Goal: Information Seeking & Learning: Learn about a topic

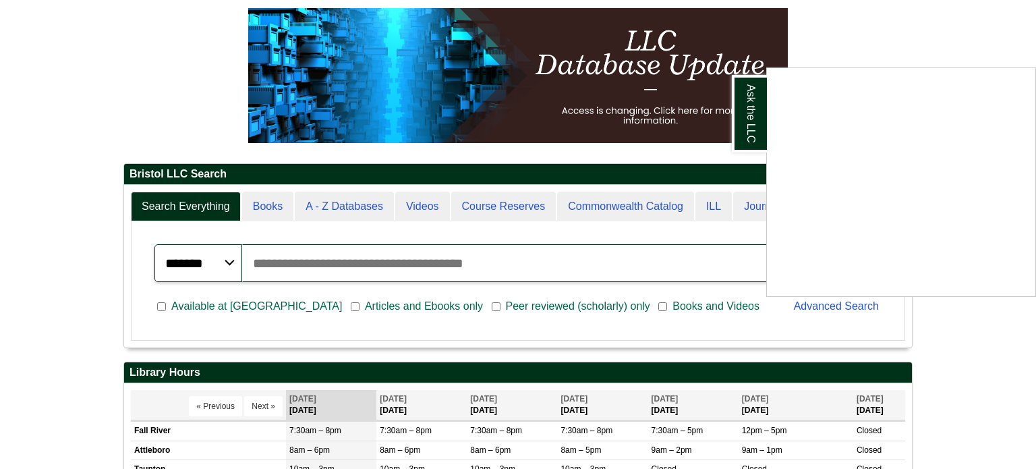
scroll to position [189, 0]
click at [982, 372] on div "Ask the LLC" at bounding box center [518, 234] width 1036 height 469
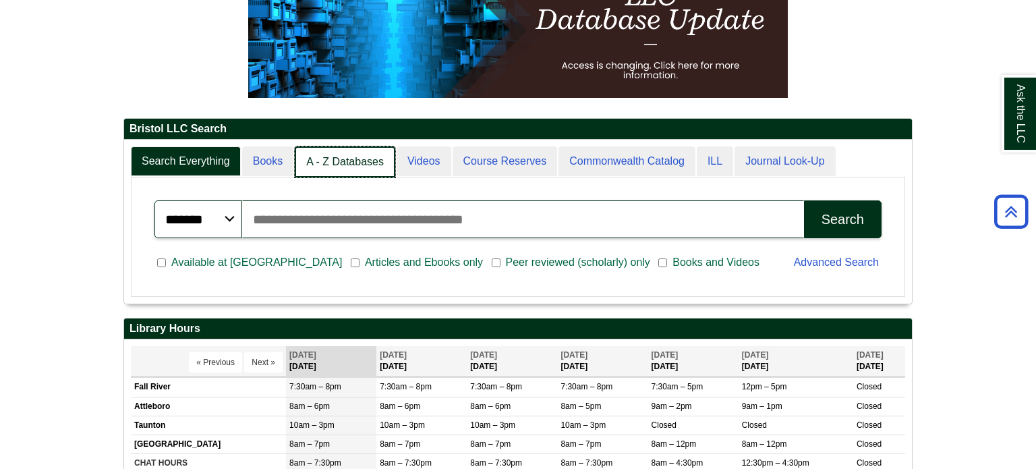
scroll to position [7, 6]
click at [316, 159] on link "A - Z Databases" at bounding box center [345, 162] width 101 height 32
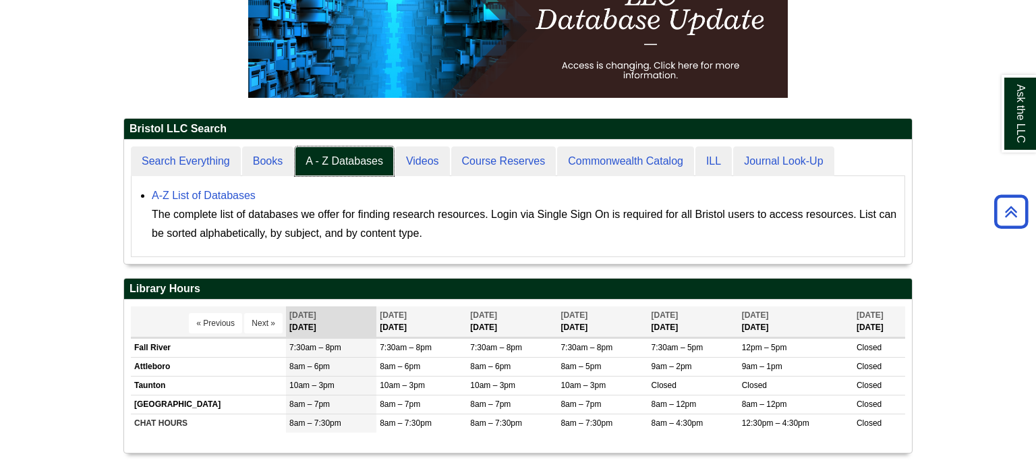
scroll to position [124, 788]
click at [207, 197] on link "A-Z List of Databases" at bounding box center [204, 195] width 104 height 11
click at [239, 195] on link "A-Z List of Databases" at bounding box center [204, 195] width 104 height 11
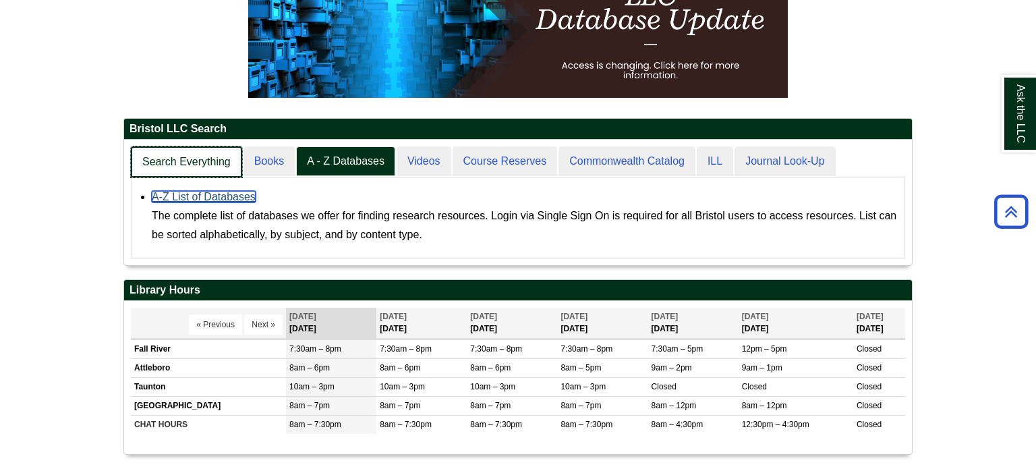
scroll to position [125, 788]
click at [192, 165] on link "Search Everything" at bounding box center [186, 162] width 111 height 32
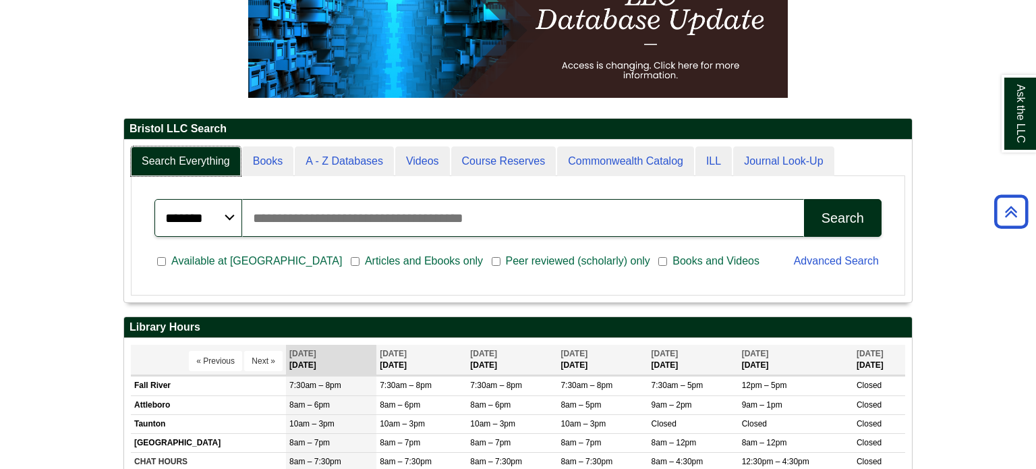
scroll to position [163, 788]
click at [289, 223] on input "Search articles, books, journals & more" at bounding box center [523, 218] width 562 height 38
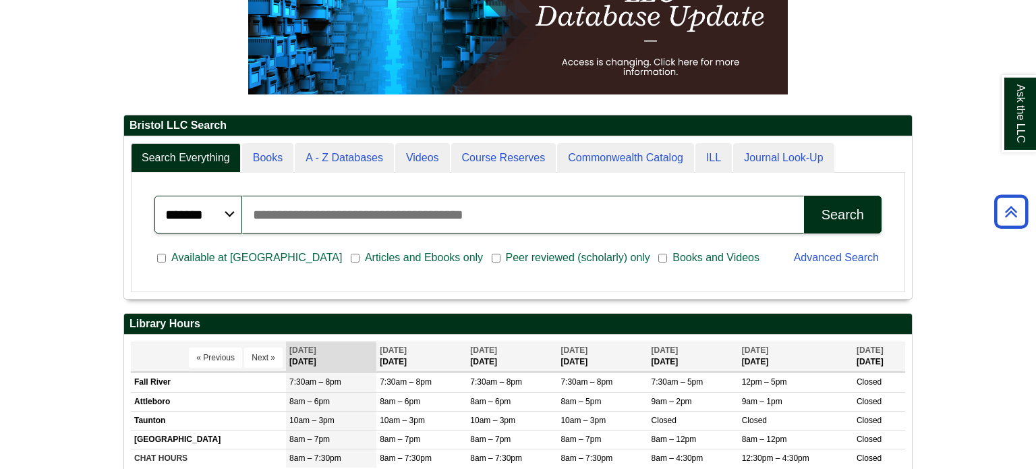
scroll to position [237, 0]
click at [289, 223] on input "Search articles, books, journals & more" at bounding box center [523, 215] width 562 height 38
click at [785, 199] on input "Search articles, books, journals & more" at bounding box center [523, 215] width 562 height 38
click at [783, 215] on input "Search articles, books, journals & more" at bounding box center [523, 215] width 562 height 38
click at [496, 207] on input "Search articles, books, journals & more" at bounding box center [523, 215] width 562 height 38
